Goal: Task Accomplishment & Management: Use online tool/utility

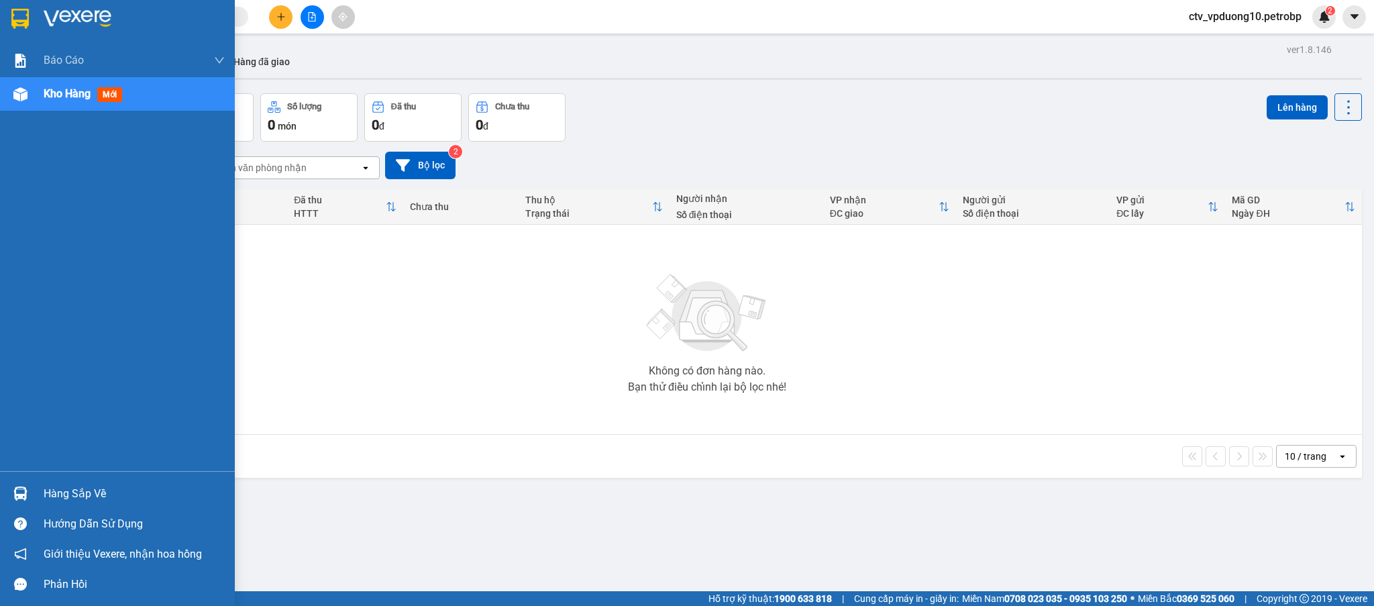
click at [48, 494] on div "Hàng sắp về" at bounding box center [134, 494] width 181 height 20
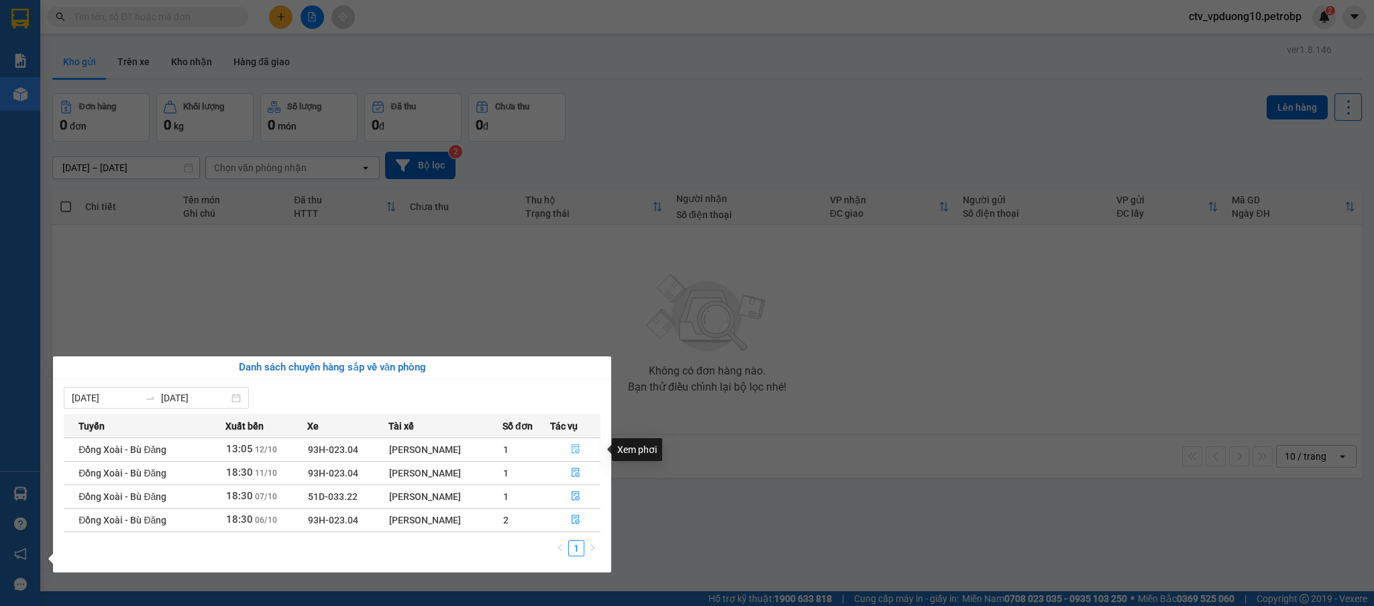
click at [575, 446] on icon "file-done" at bounding box center [575, 448] width 9 height 9
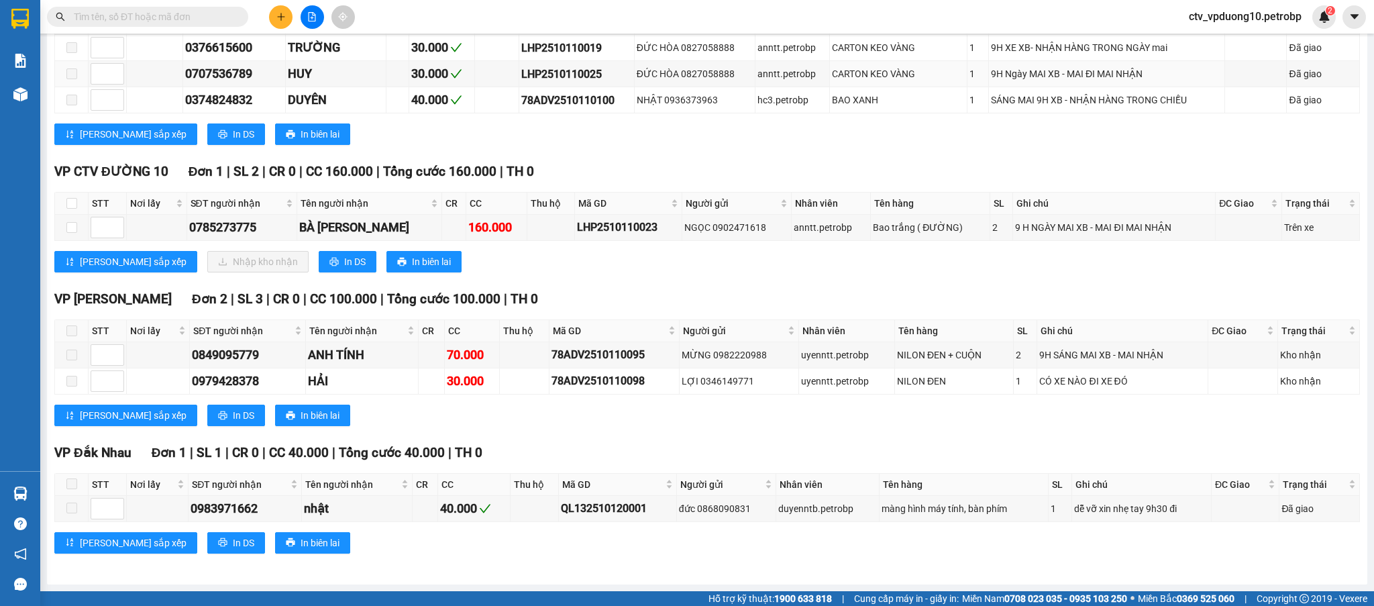
scroll to position [449, 0]
click at [490, 226] on div "160.000" at bounding box center [496, 227] width 56 height 19
click at [614, 221] on div "LHP2510110023" at bounding box center [628, 227] width 103 height 17
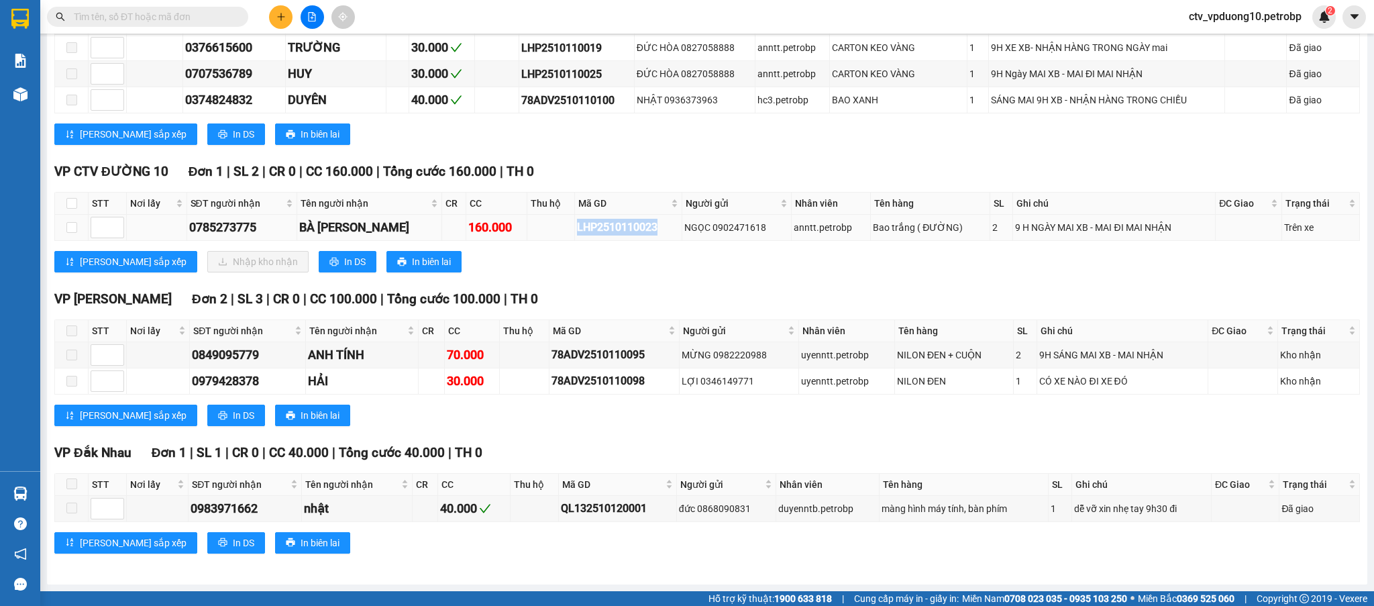
copy div "LHP2510110023"
drag, startPoint x: 350, startPoint y: 341, endPoint x: 109, endPoint y: 213, distance: 272.5
click at [350, 338] on div "Tên người nhận" at bounding box center [361, 330] width 105 height 15
click at [74, 222] on input "checkbox" at bounding box center [71, 227] width 11 height 11
checkbox input "true"
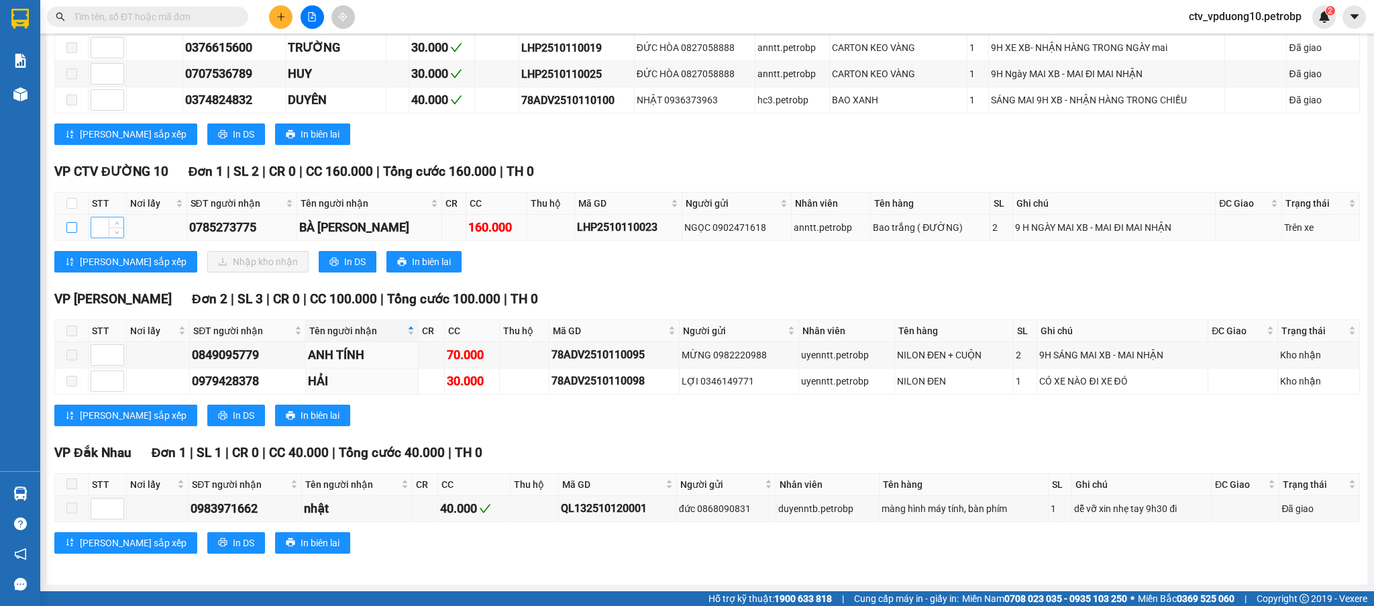
checkbox input "true"
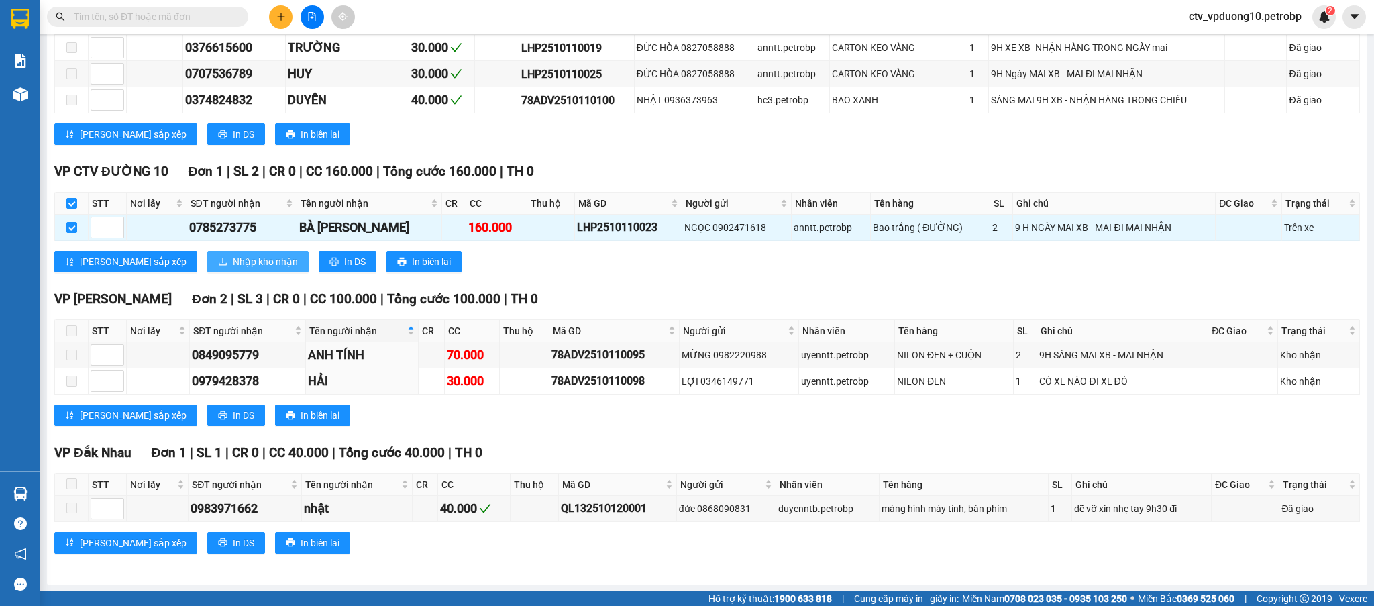
click at [233, 260] on span "Nhập kho nhận" at bounding box center [265, 261] width 65 height 15
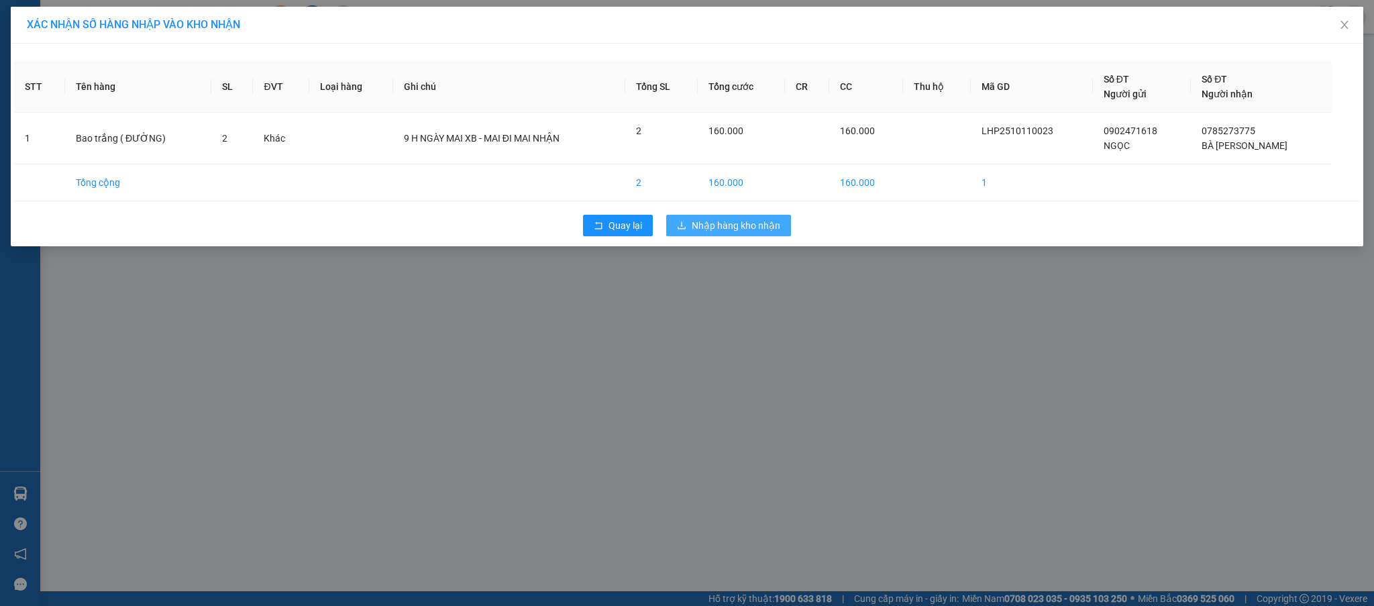
click at [736, 219] on span "Nhập hàng kho nhận" at bounding box center [736, 225] width 89 height 15
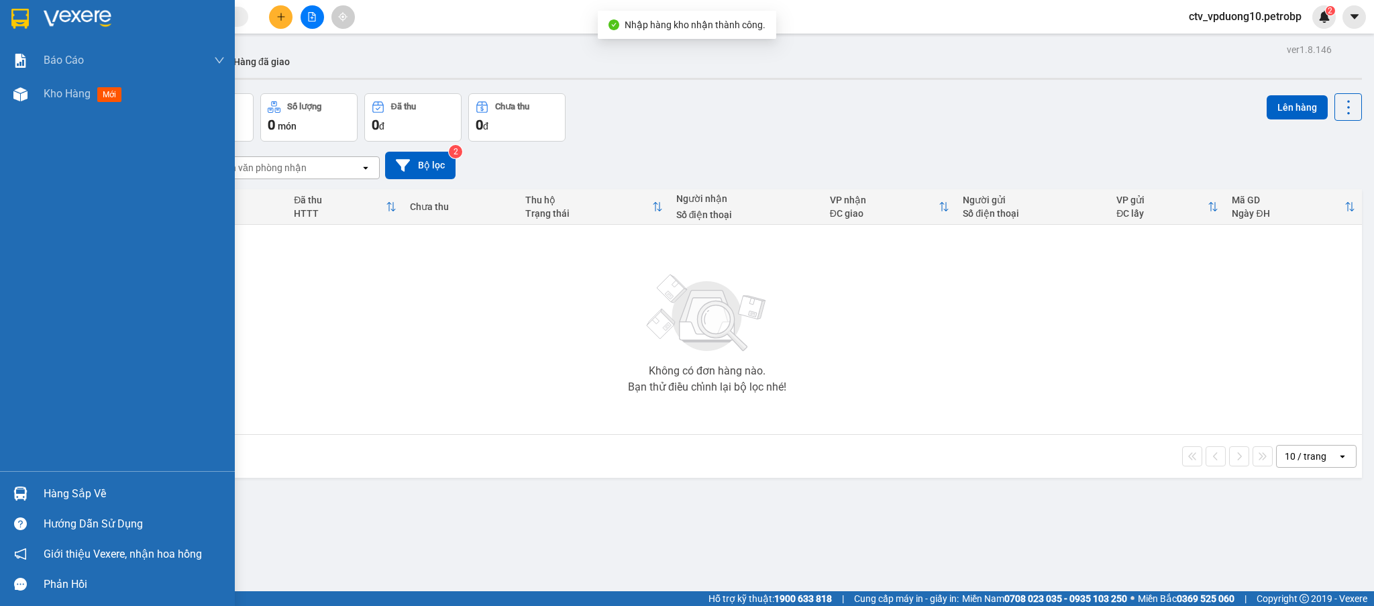
click at [58, 487] on div "Hàng sắp về" at bounding box center [134, 494] width 181 height 20
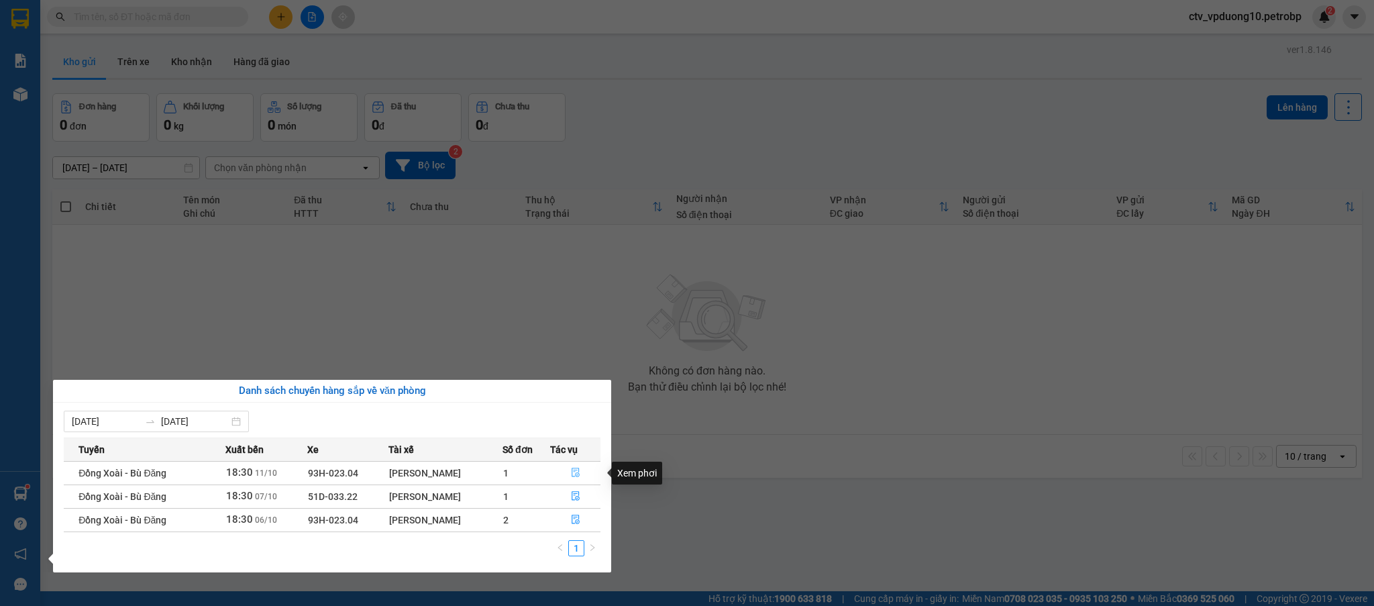
click at [574, 471] on icon "file-done" at bounding box center [575, 472] width 9 height 9
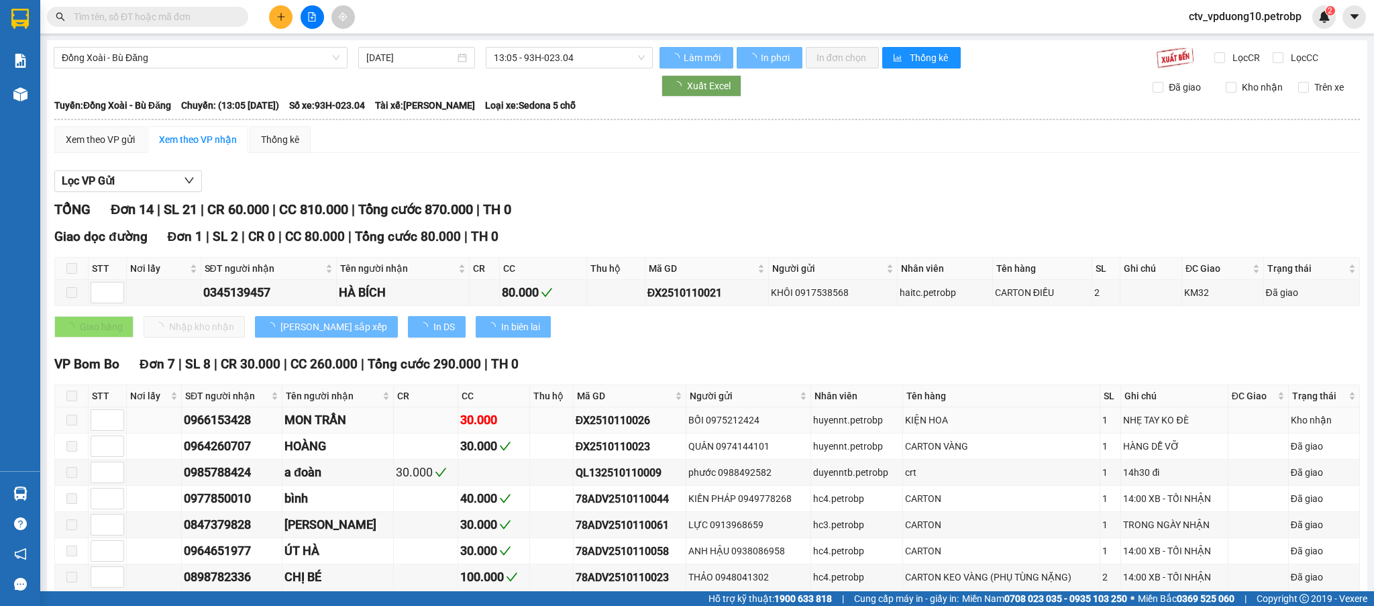
type input "[DATE]"
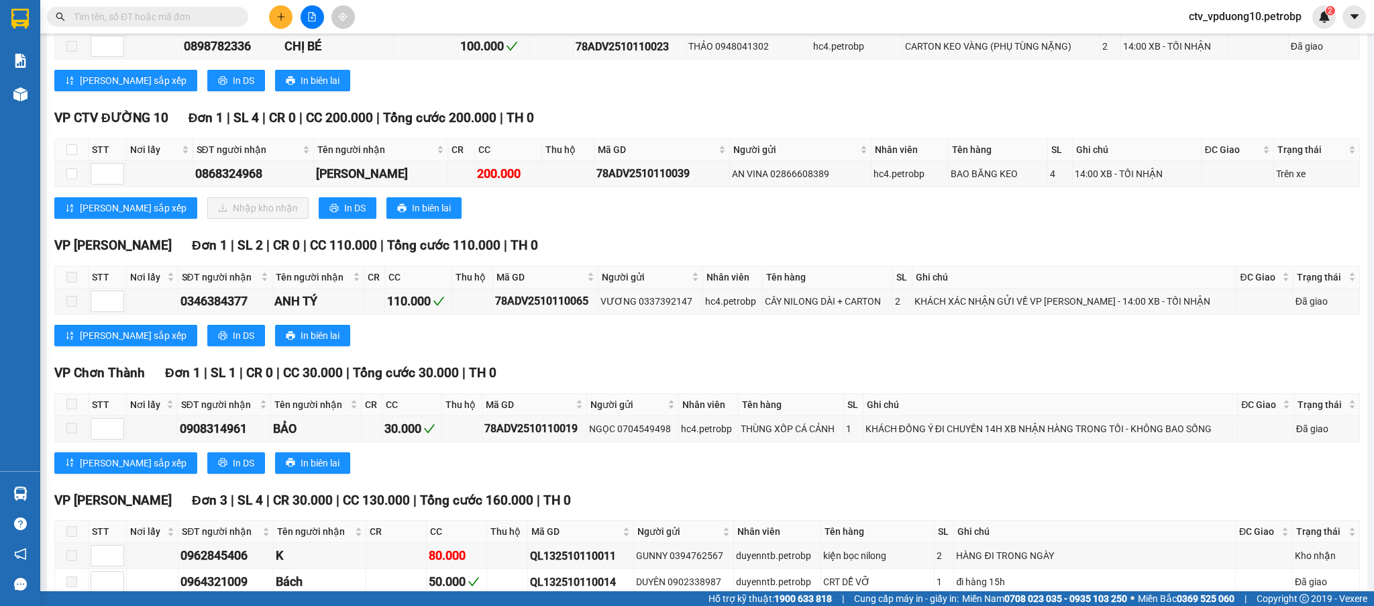
scroll to position [537, 0]
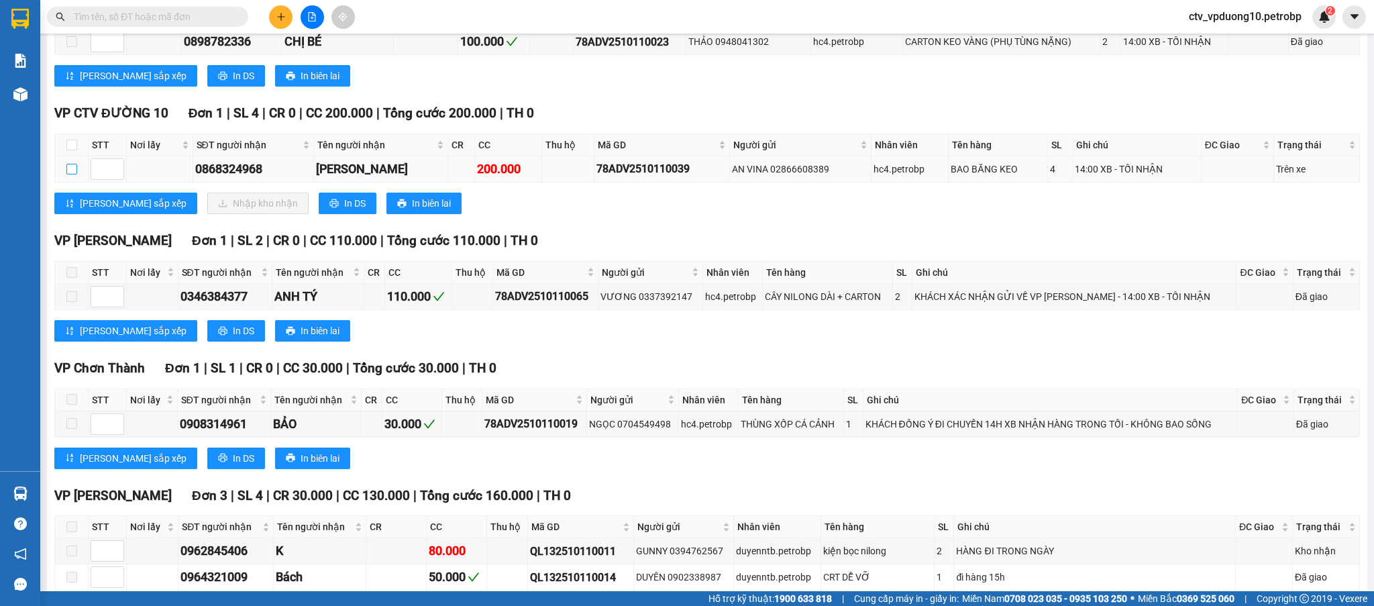
click at [76, 170] on input "checkbox" at bounding box center [71, 169] width 11 height 11
checkbox input "true"
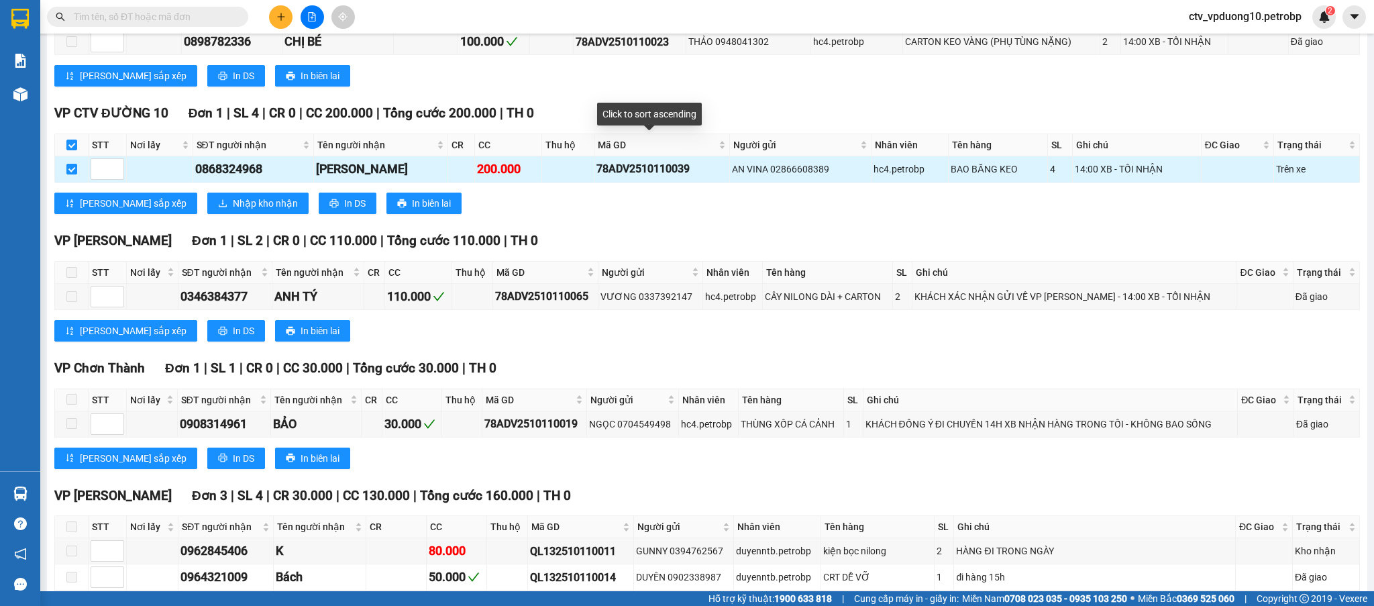
click at [620, 163] on div "78ADV2510110039" at bounding box center [662, 168] width 132 height 17
copy div "78ADV2510110039"
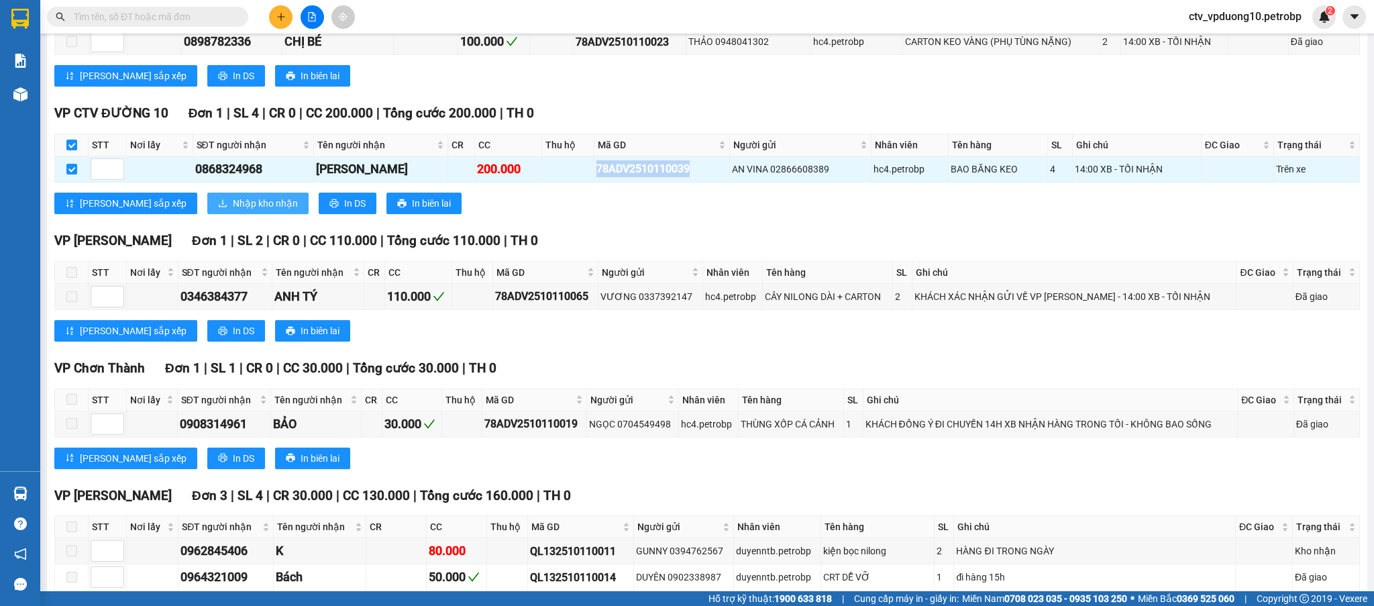
click at [233, 197] on span "Nhập kho nhận" at bounding box center [265, 203] width 65 height 15
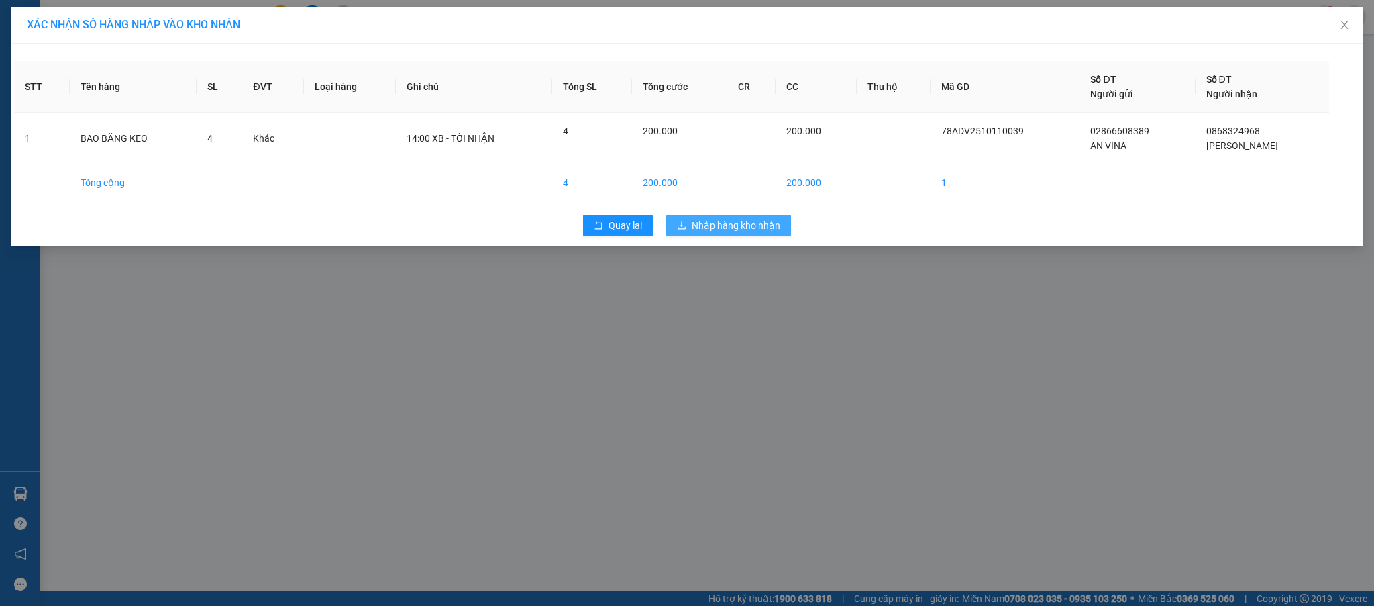
click at [743, 228] on span "Nhập hàng kho nhận" at bounding box center [736, 225] width 89 height 15
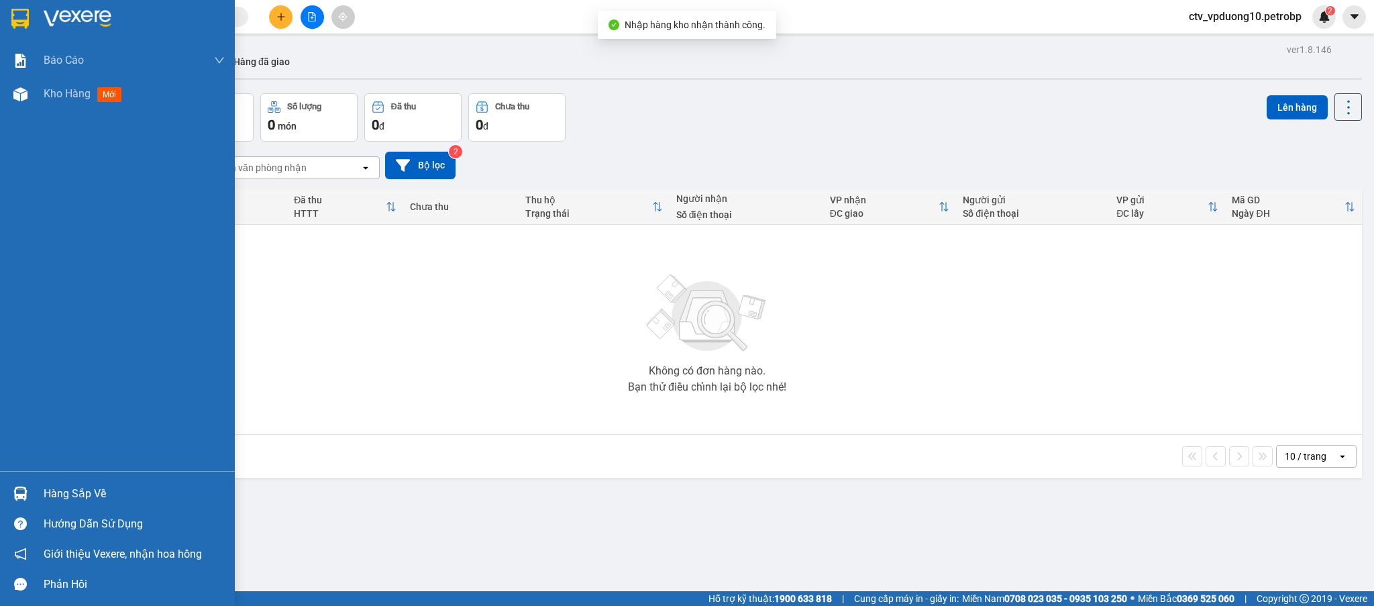
click at [106, 494] on div "Hàng sắp về" at bounding box center [134, 494] width 181 height 20
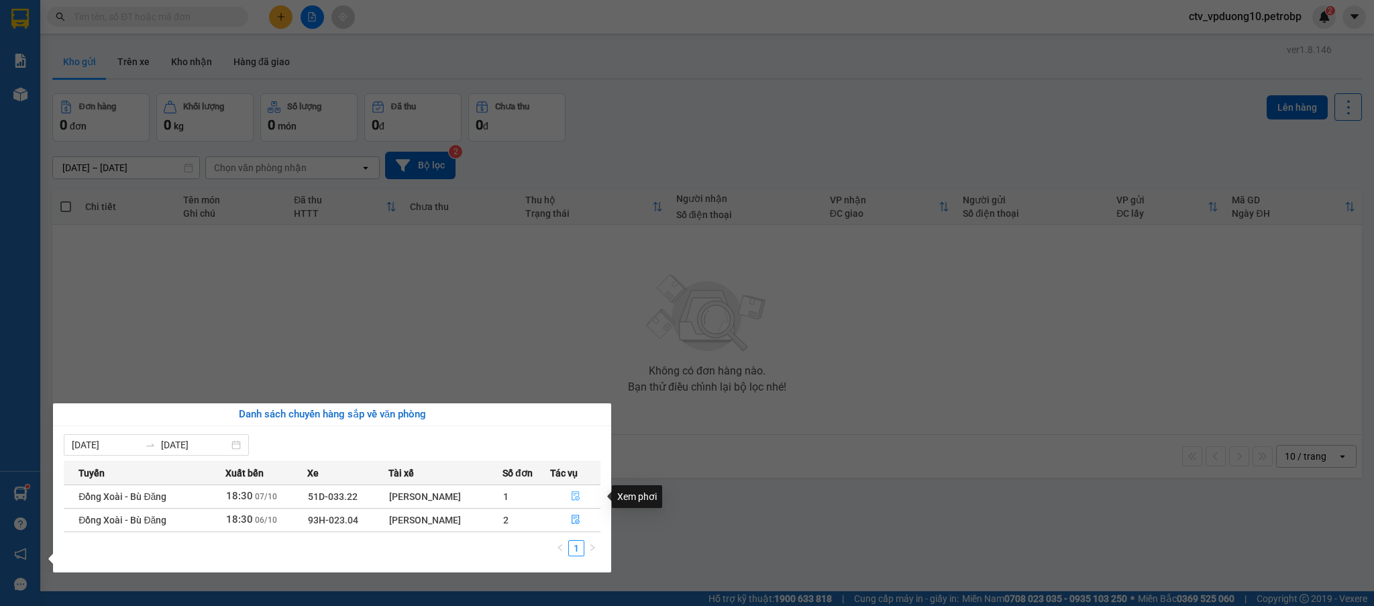
click at [575, 492] on icon "file-done" at bounding box center [575, 495] width 9 height 9
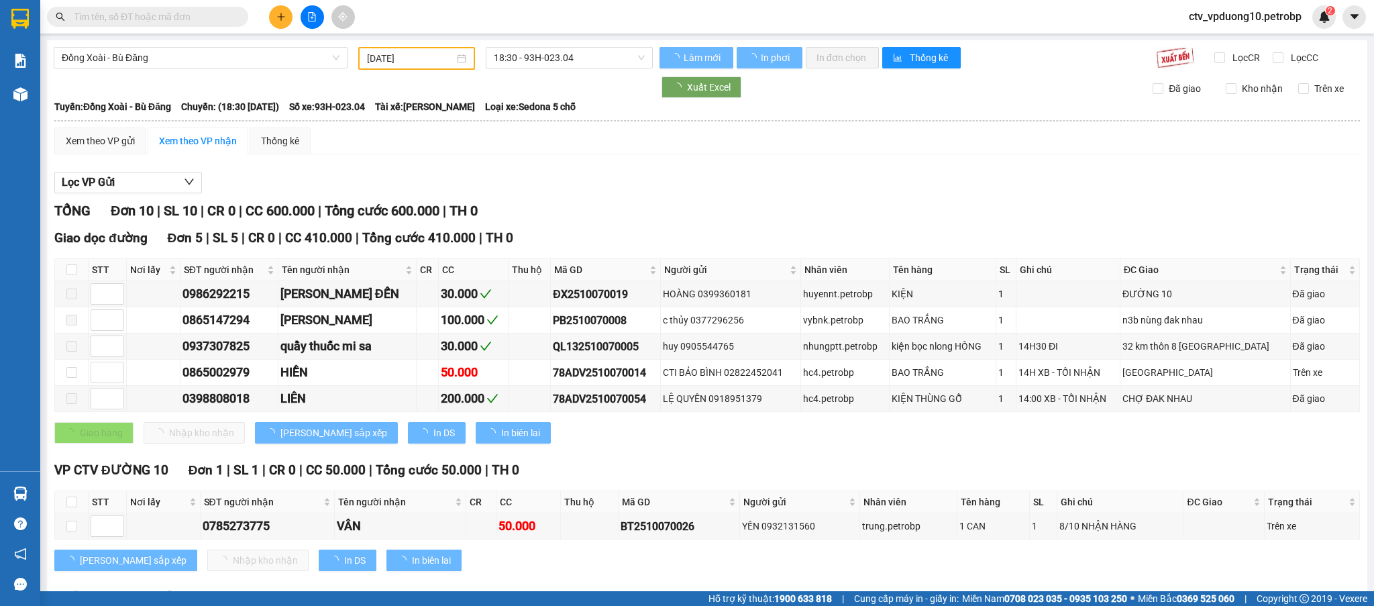
type input "[DATE]"
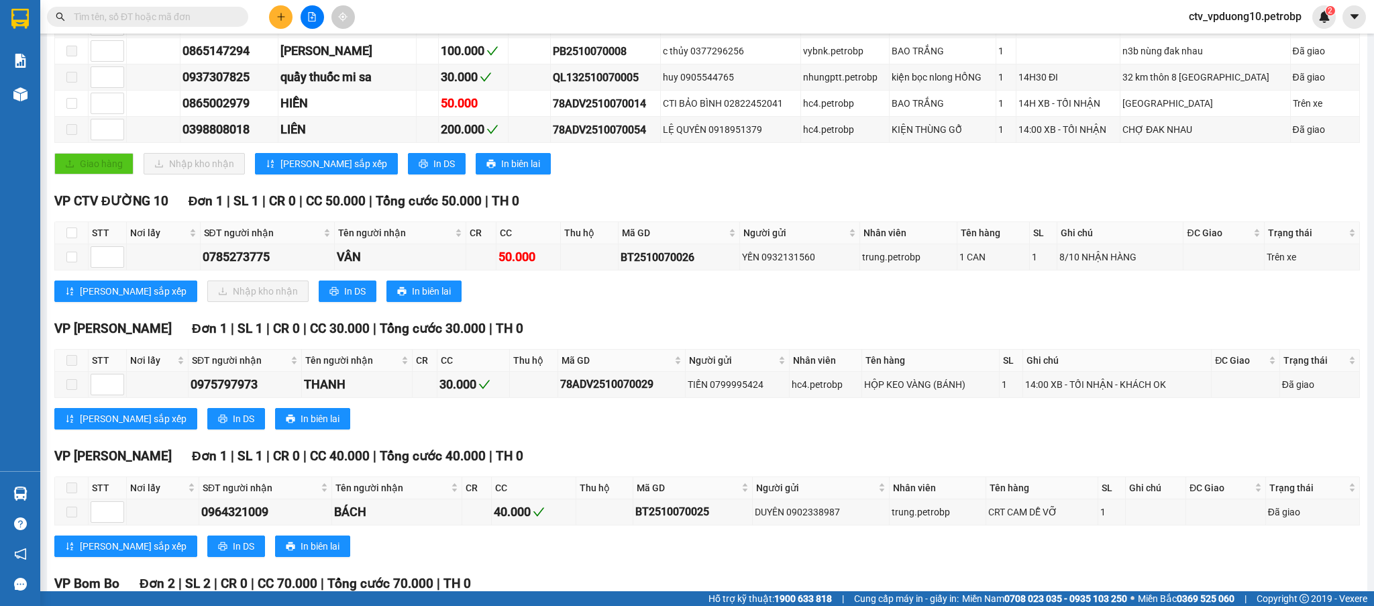
scroll to position [268, 0]
click at [641, 257] on div "BT2510070026" at bounding box center [679, 258] width 117 height 17
copy div "BT2510070026"
click at [72, 232] on input "checkbox" at bounding box center [71, 233] width 11 height 11
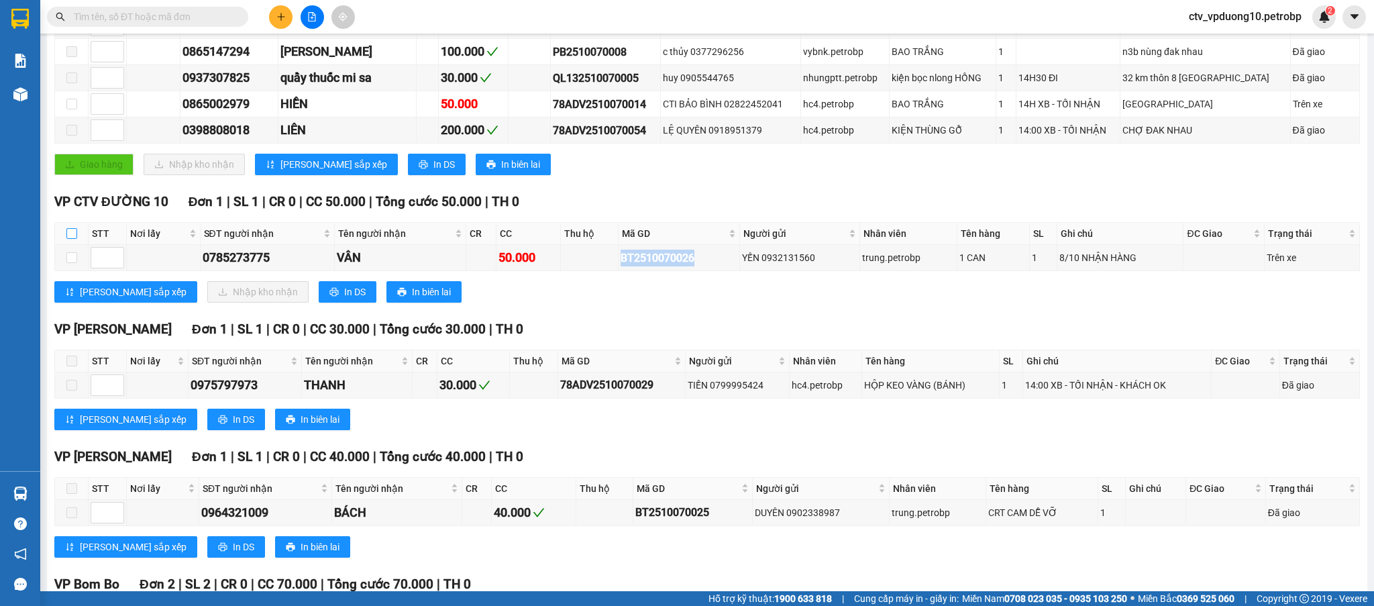
checkbox input "true"
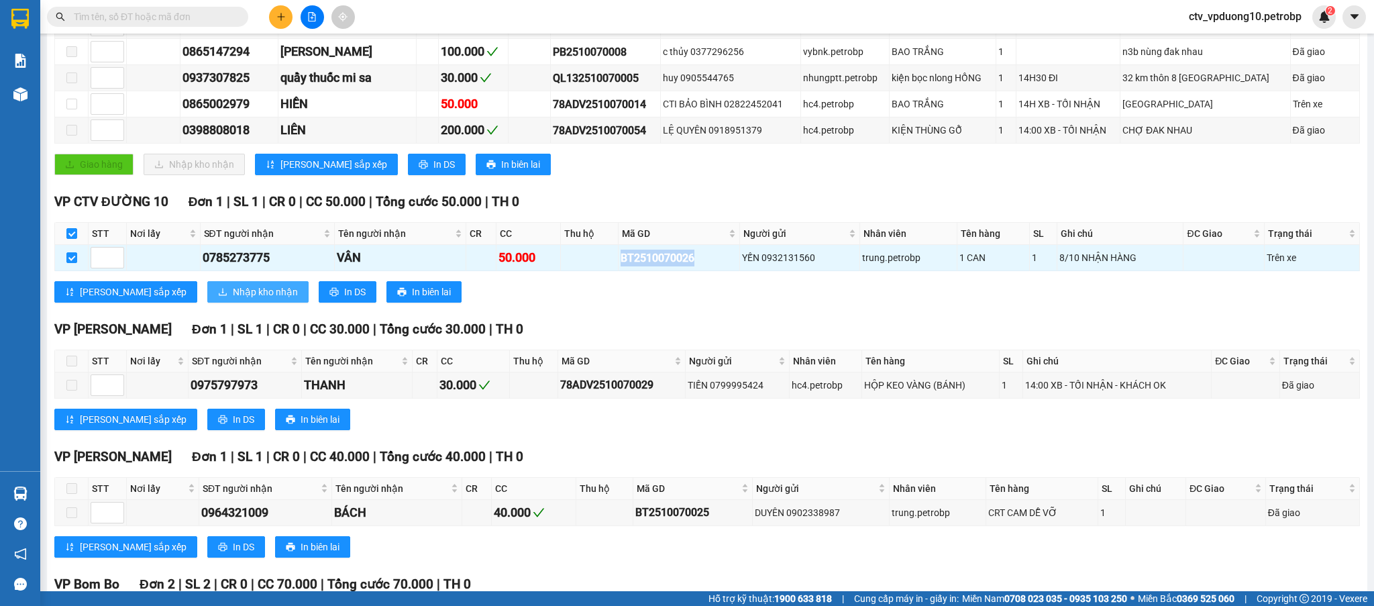
click at [233, 289] on span "Nhập kho nhận" at bounding box center [265, 291] width 65 height 15
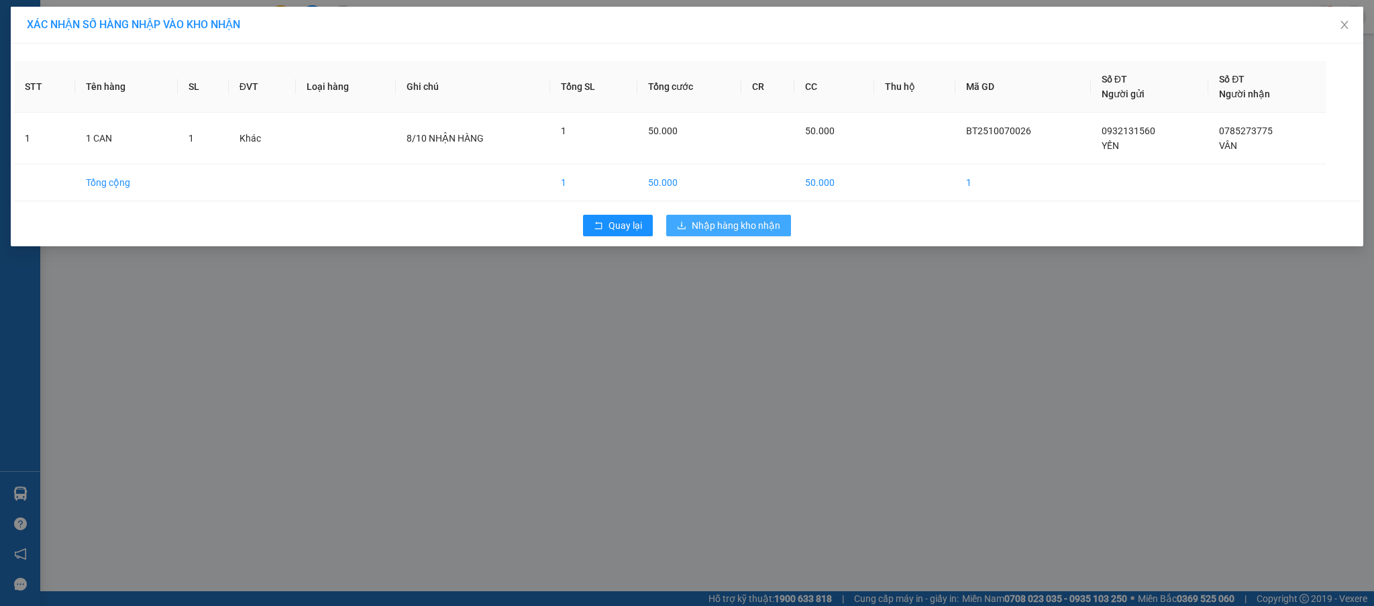
click at [790, 219] on button "Nhập hàng kho nhận" at bounding box center [728, 225] width 125 height 21
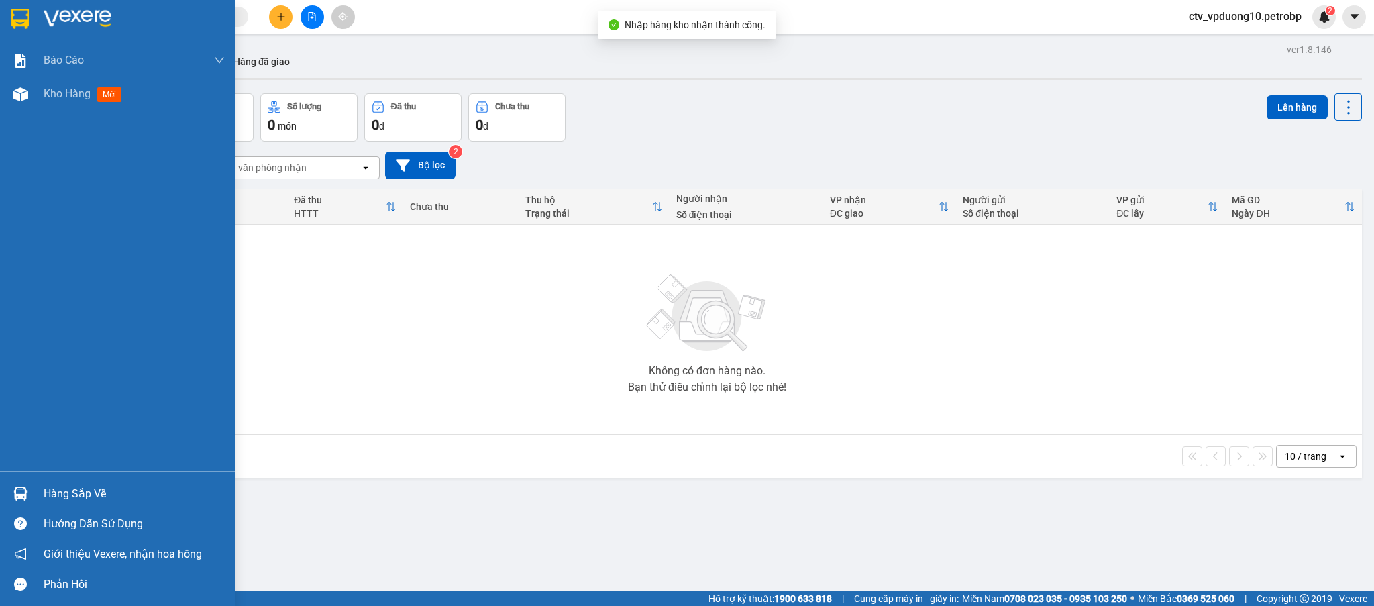
click at [44, 486] on div "Hàng sắp về" at bounding box center [134, 494] width 181 height 20
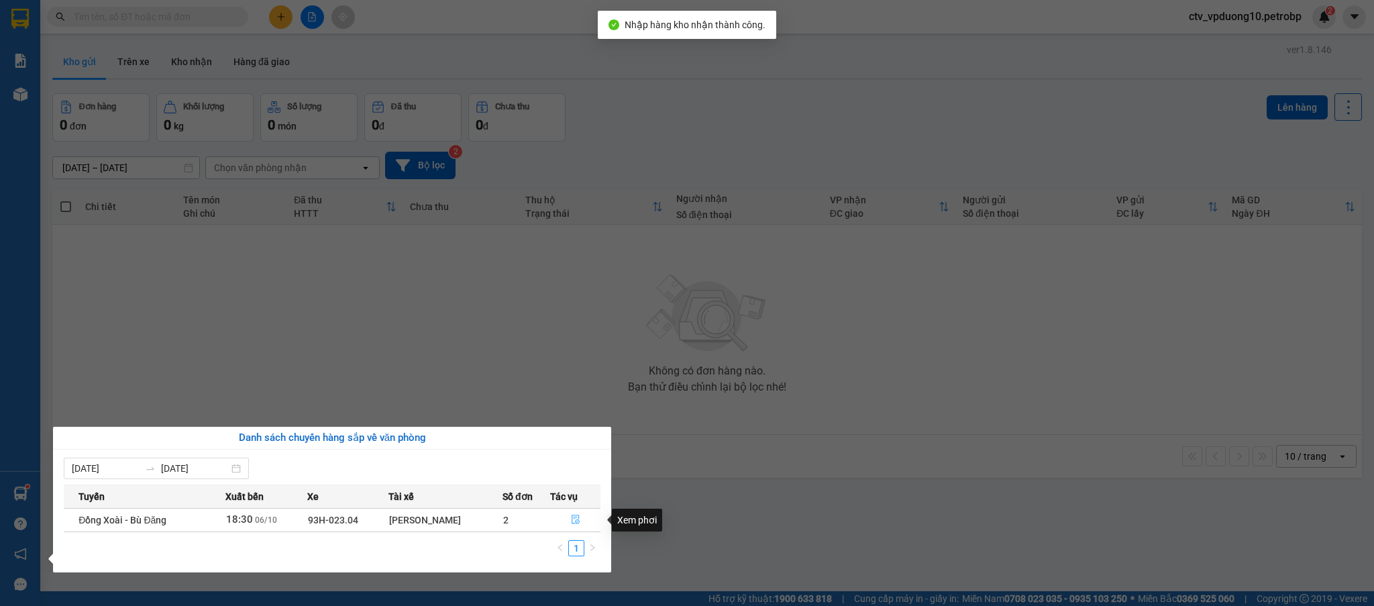
click at [574, 513] on button "button" at bounding box center [575, 519] width 49 height 21
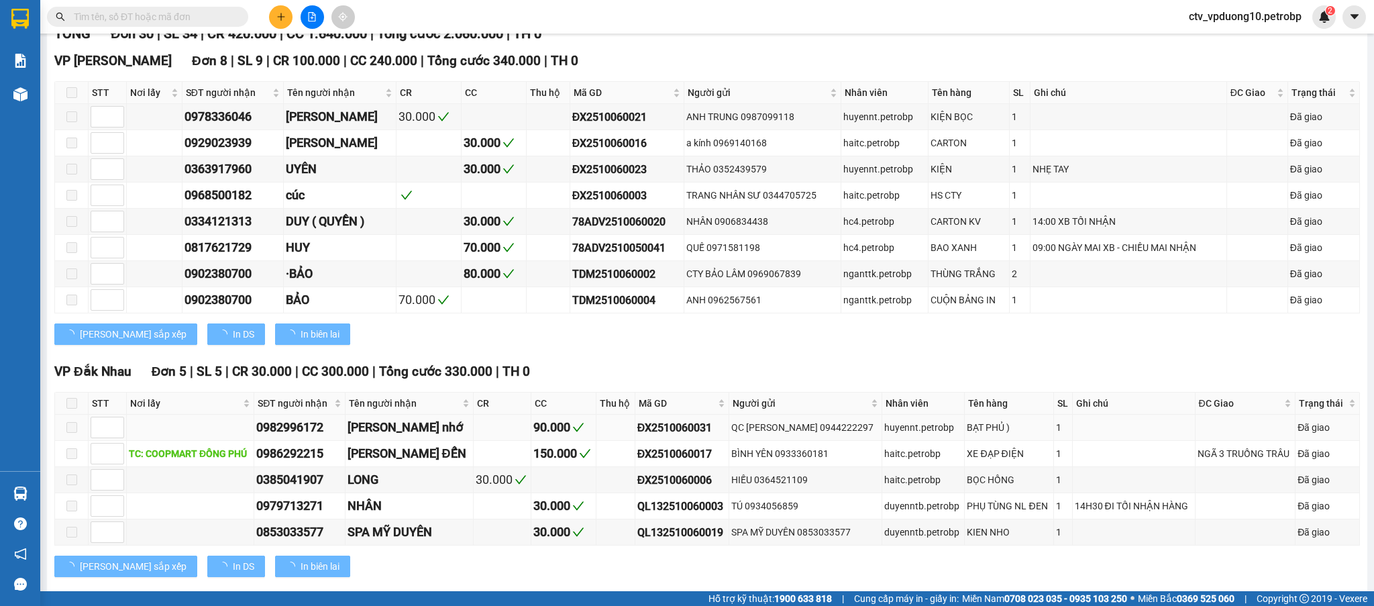
type input "[DATE]"
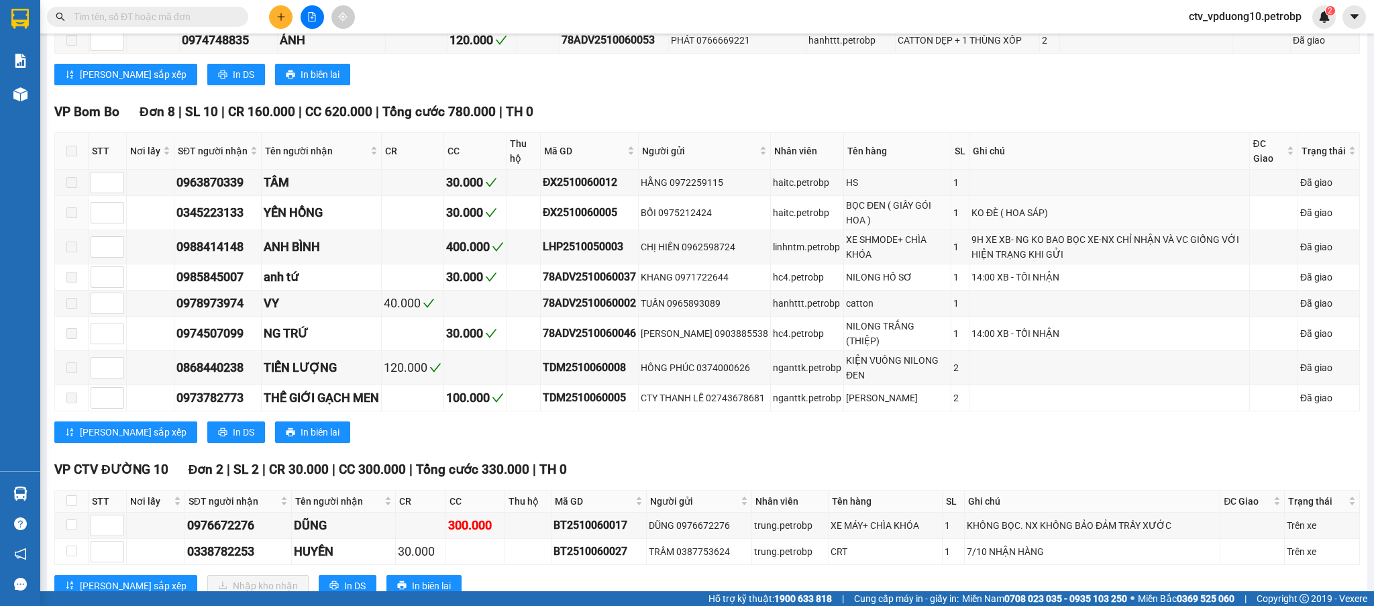
scroll to position [999, 0]
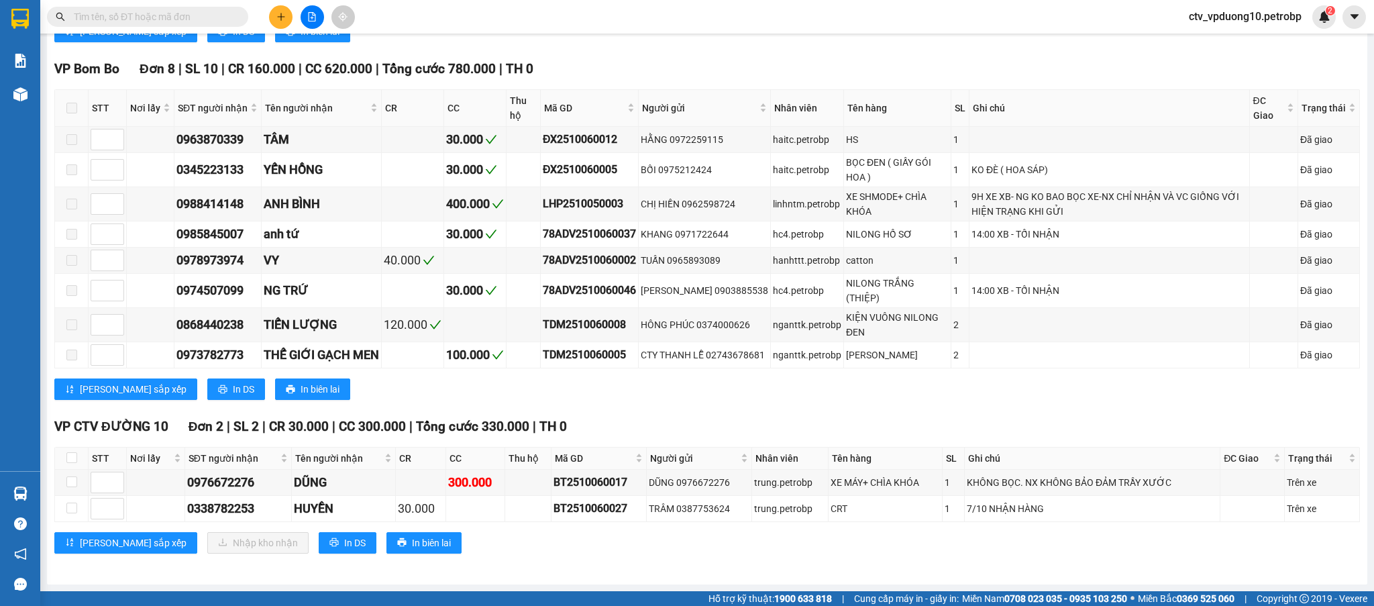
click at [78, 457] on th at bounding box center [72, 459] width 34 height 22
click at [76, 457] on input "checkbox" at bounding box center [71, 457] width 11 height 11
checkbox input "true"
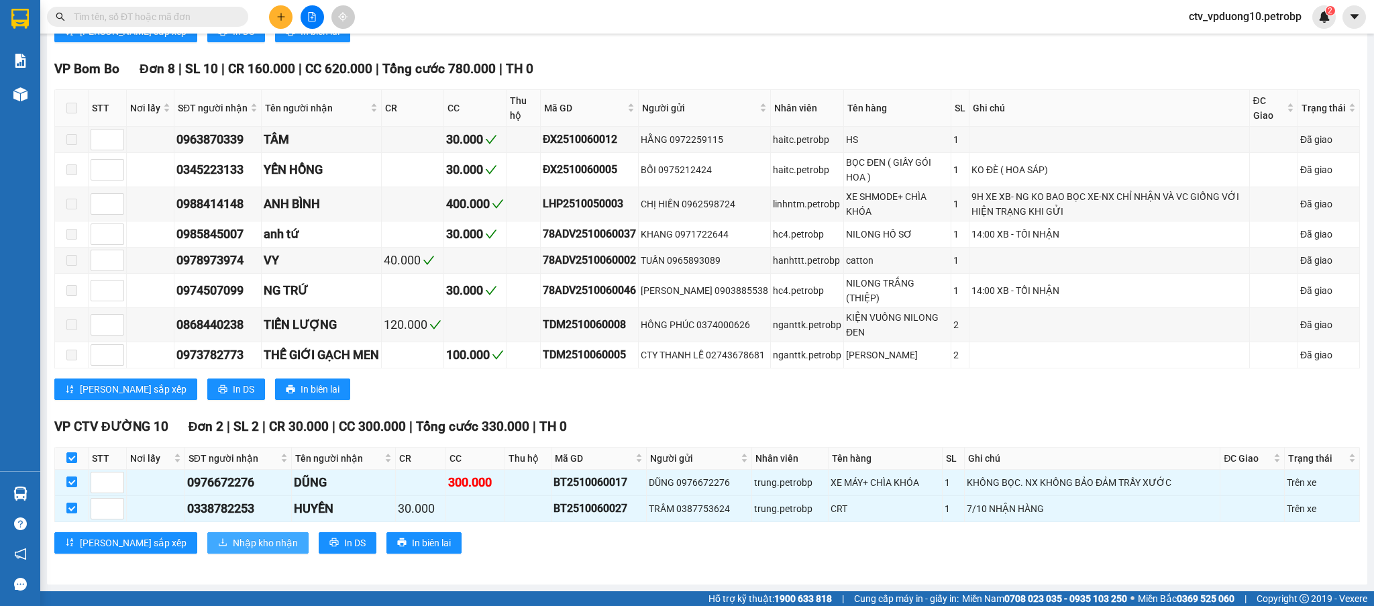
click at [233, 540] on span "Nhập kho nhận" at bounding box center [265, 542] width 65 height 15
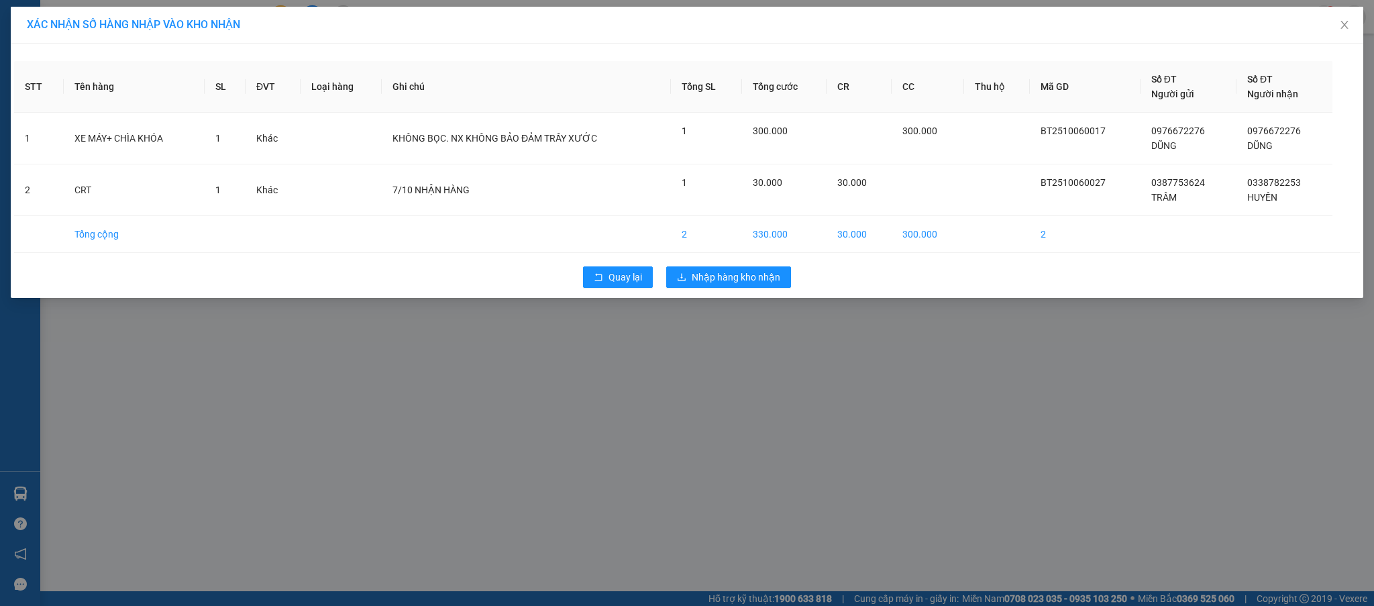
click at [706, 304] on div "XÁC NHẬN SỐ HÀNG NHẬP VÀO KHO NHẬN STT Tên hàng SL ĐVT Loại hàng Ghi chú Tổng S…" at bounding box center [687, 303] width 1374 height 606
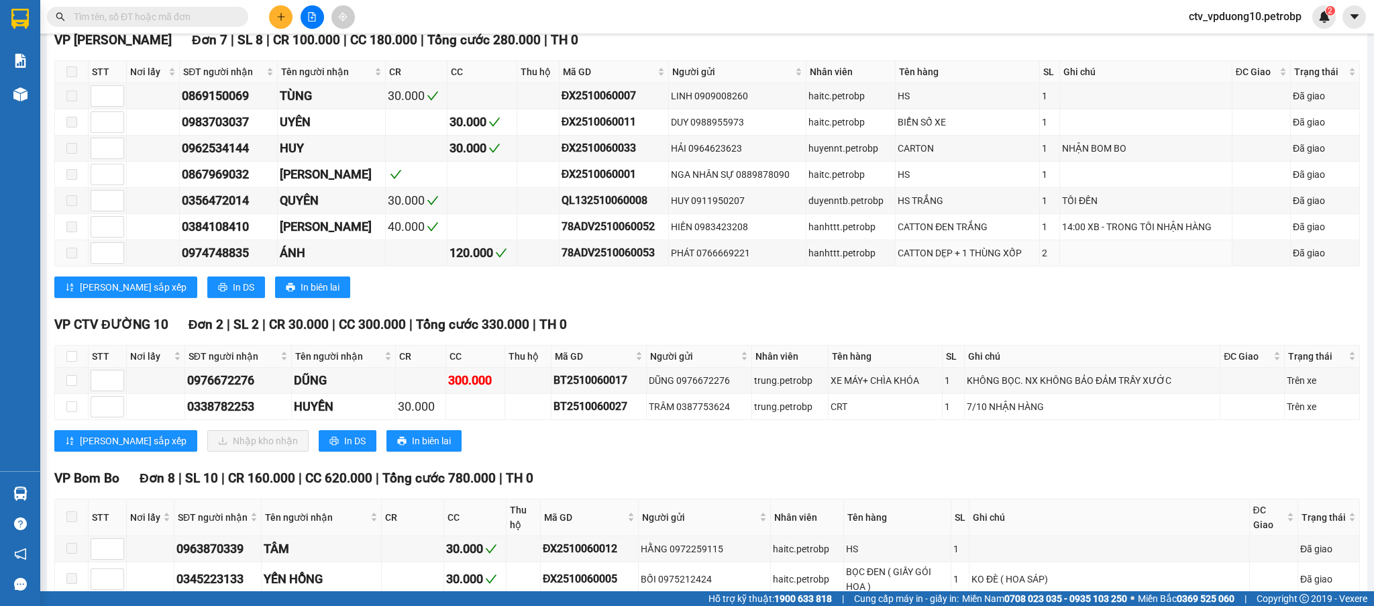
scroll to position [999, 0]
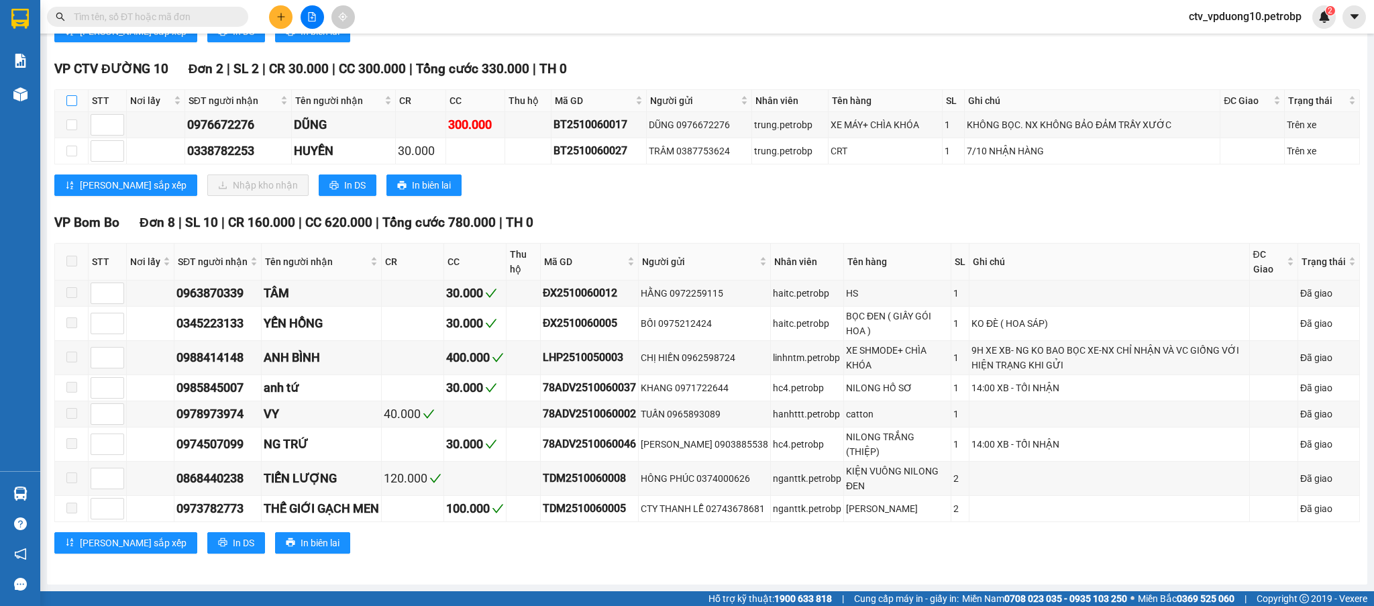
click at [74, 103] on input "checkbox" at bounding box center [71, 100] width 11 height 11
checkbox input "true"
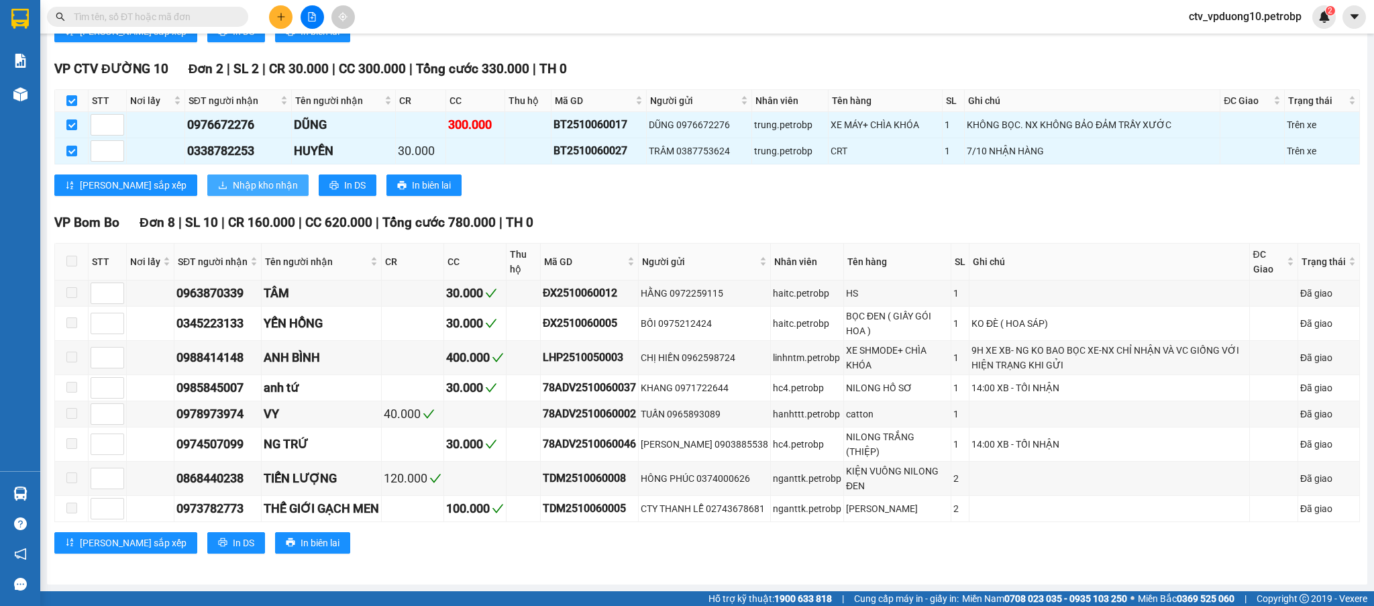
click at [233, 181] on span "Nhập kho nhận" at bounding box center [265, 185] width 65 height 15
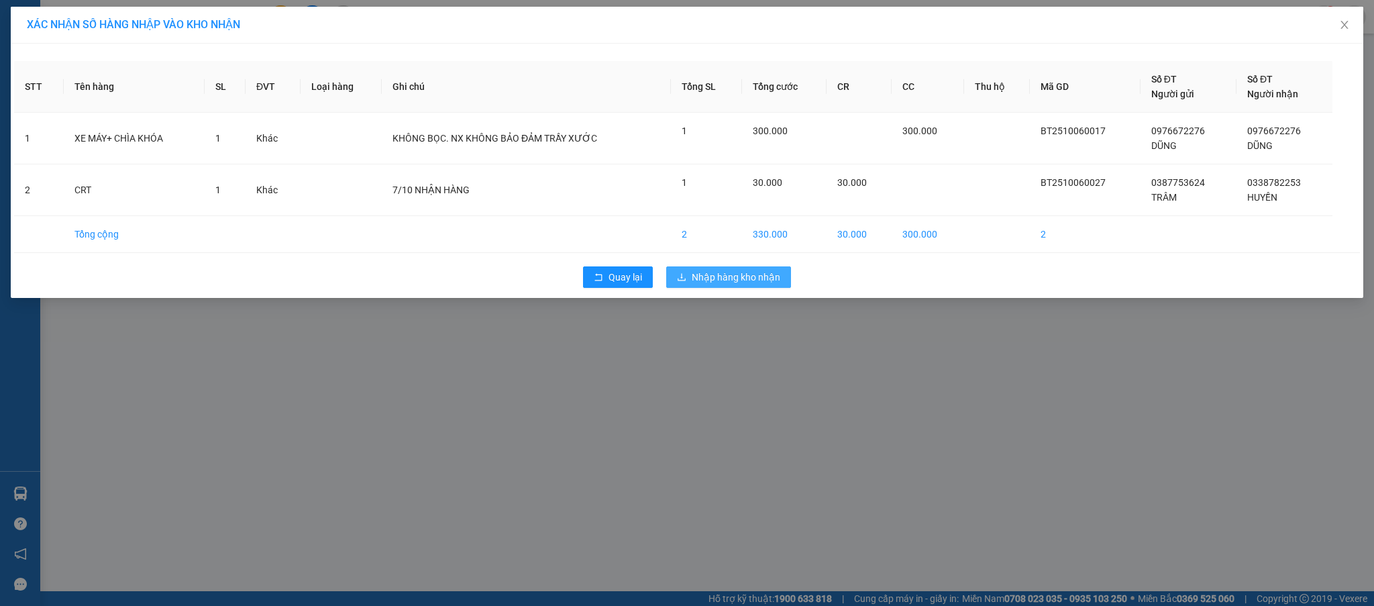
click at [710, 275] on span "Nhập hàng kho nhận" at bounding box center [736, 277] width 89 height 15
